Goal: Download file/media

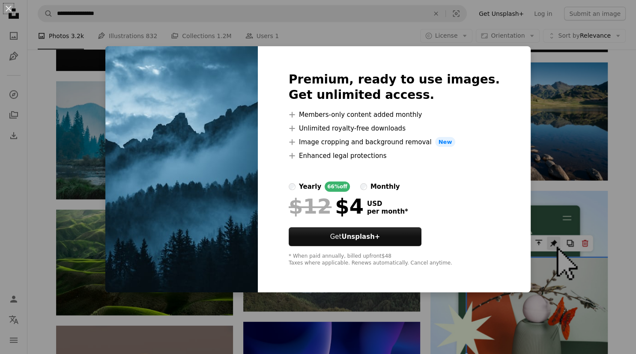
scroll to position [2531, 0]
click at [210, 147] on img at bounding box center [181, 169] width 152 height 247
click at [522, 44] on div "An X shape Premium, ready to use images. Get unlimited access. A plus sign Memb…" at bounding box center [318, 177] width 636 height 354
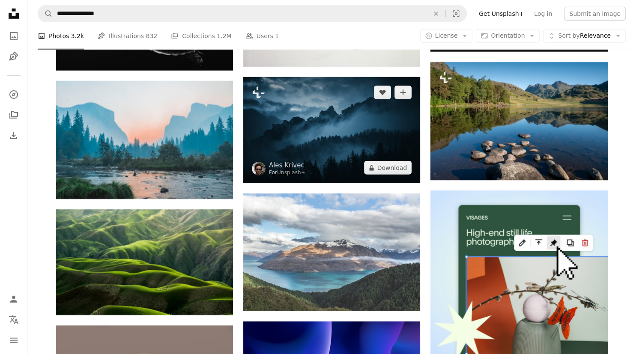
click at [339, 128] on img at bounding box center [331, 130] width 177 height 106
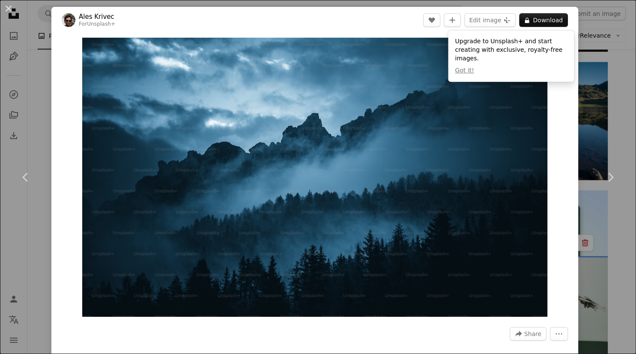
click at [602, 66] on div "An X shape Chevron left Chevron right Ales Krivec For Unsplash+ A heart A plus …" at bounding box center [318, 177] width 636 height 354
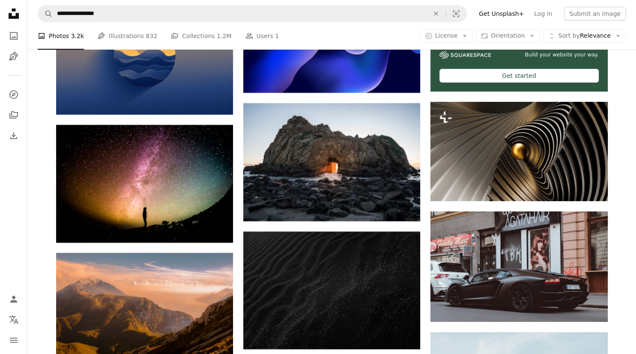
scroll to position [2885, 0]
